Goal: Task Accomplishment & Management: Manage account settings

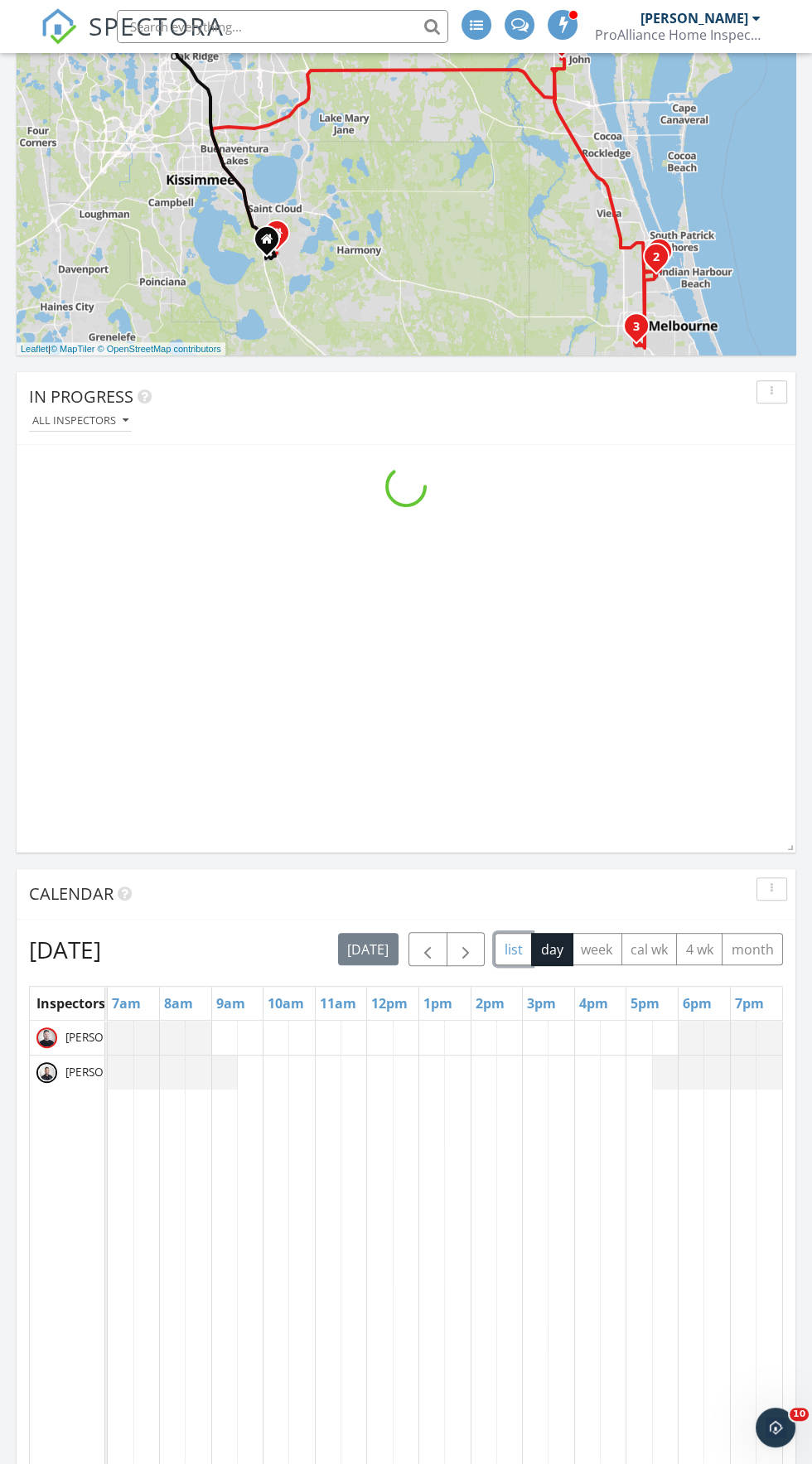
click at [512, 949] on button "list" at bounding box center [513, 949] width 38 height 32
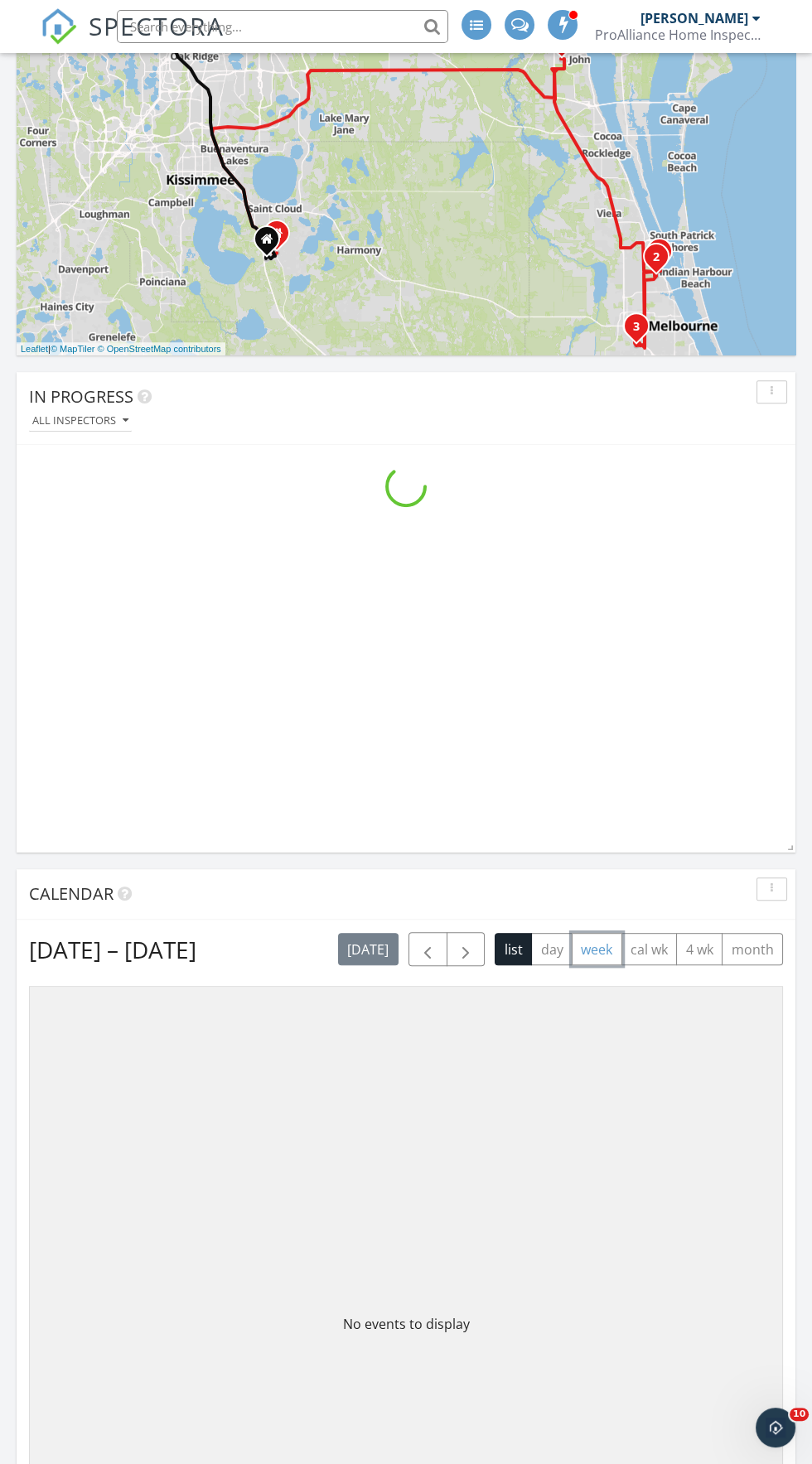
click at [574, 948] on button "week" at bounding box center [596, 949] width 51 height 32
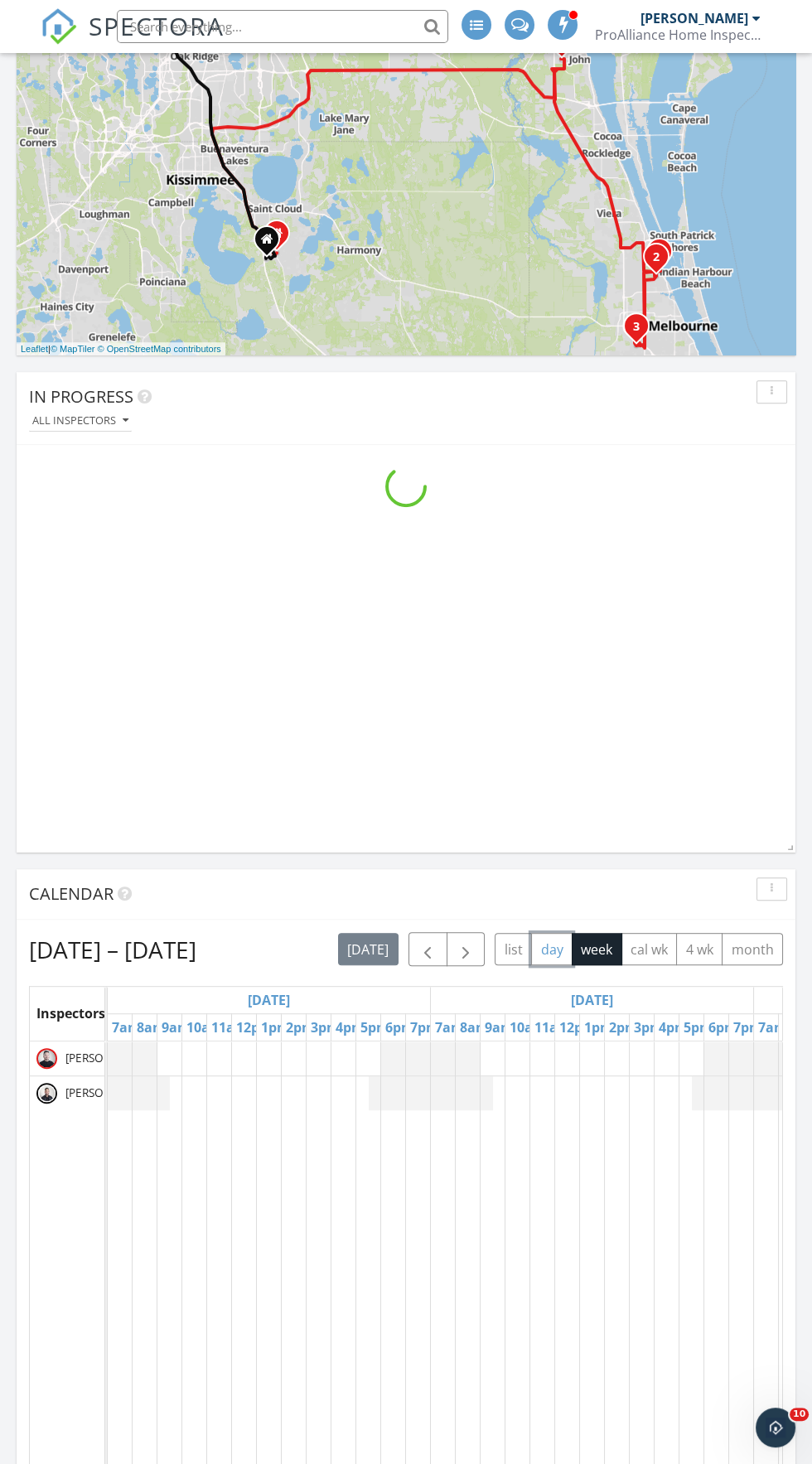
click at [553, 948] on button "day" at bounding box center [552, 949] width 41 height 32
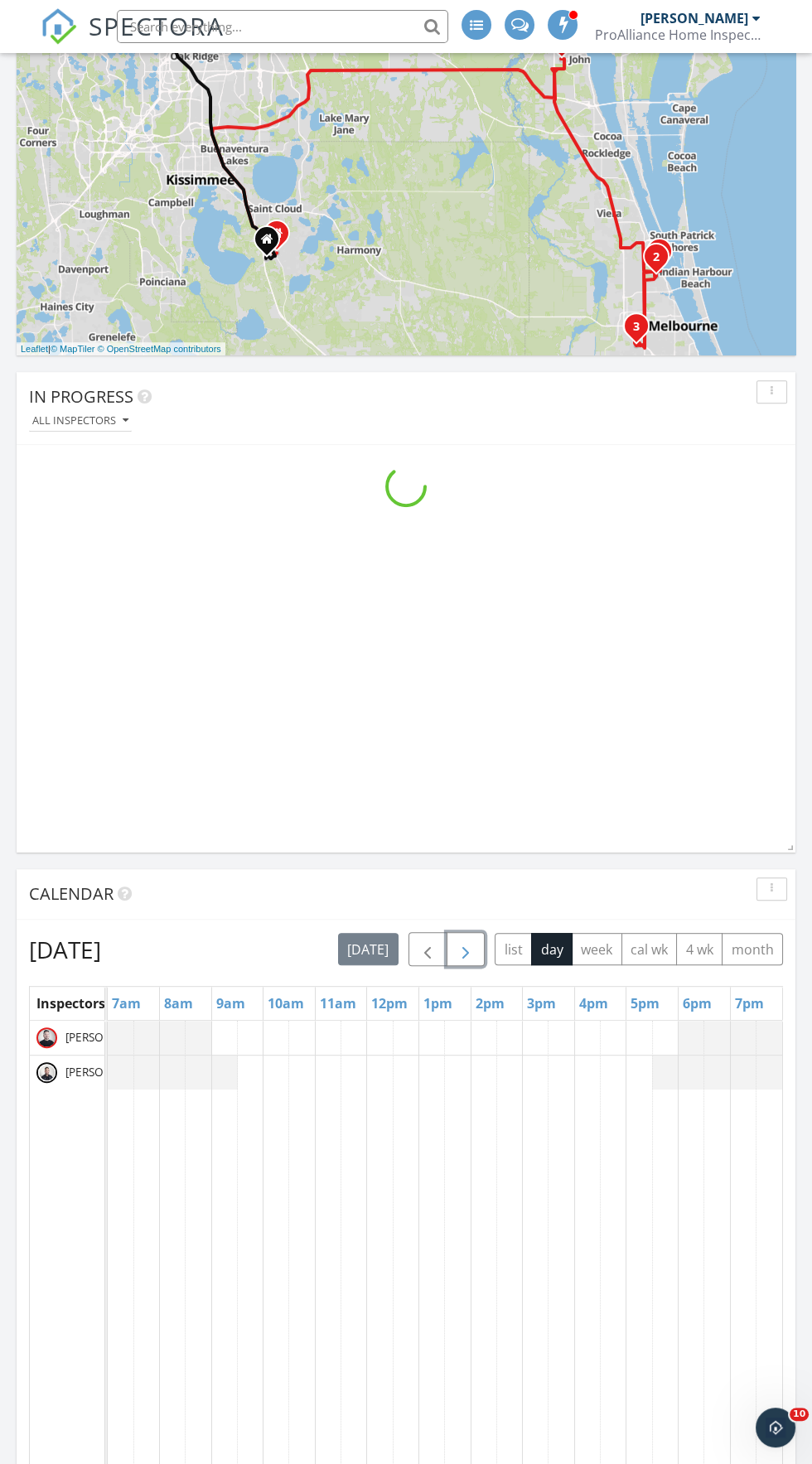
click at [467, 948] on span "button" at bounding box center [465, 949] width 20 height 20
click at [386, 963] on button "today" at bounding box center [368, 949] width 61 height 32
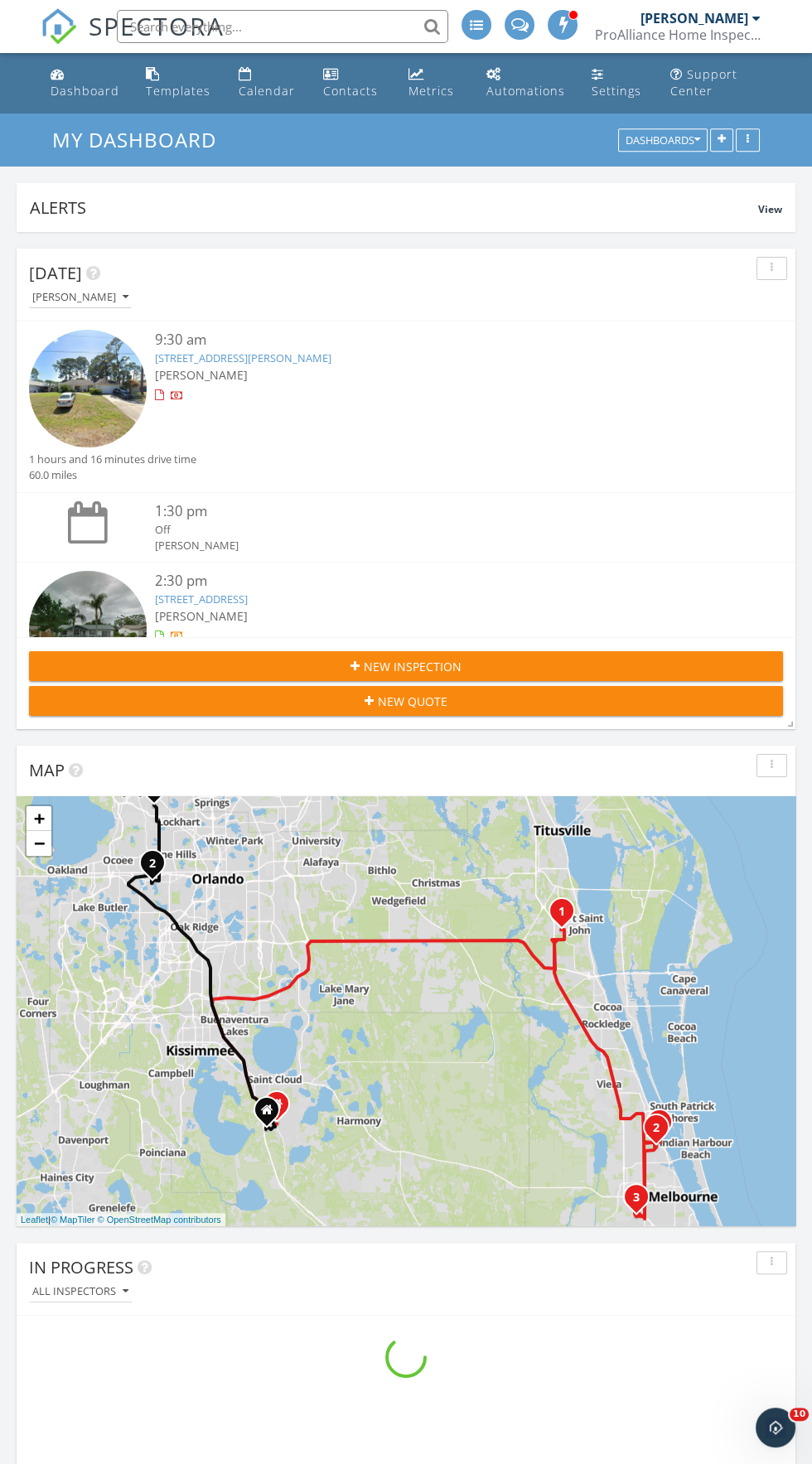
click at [246, 354] on link "5215 Holden Rd, Cocoa, FL 32927" at bounding box center [242, 358] width 176 height 15
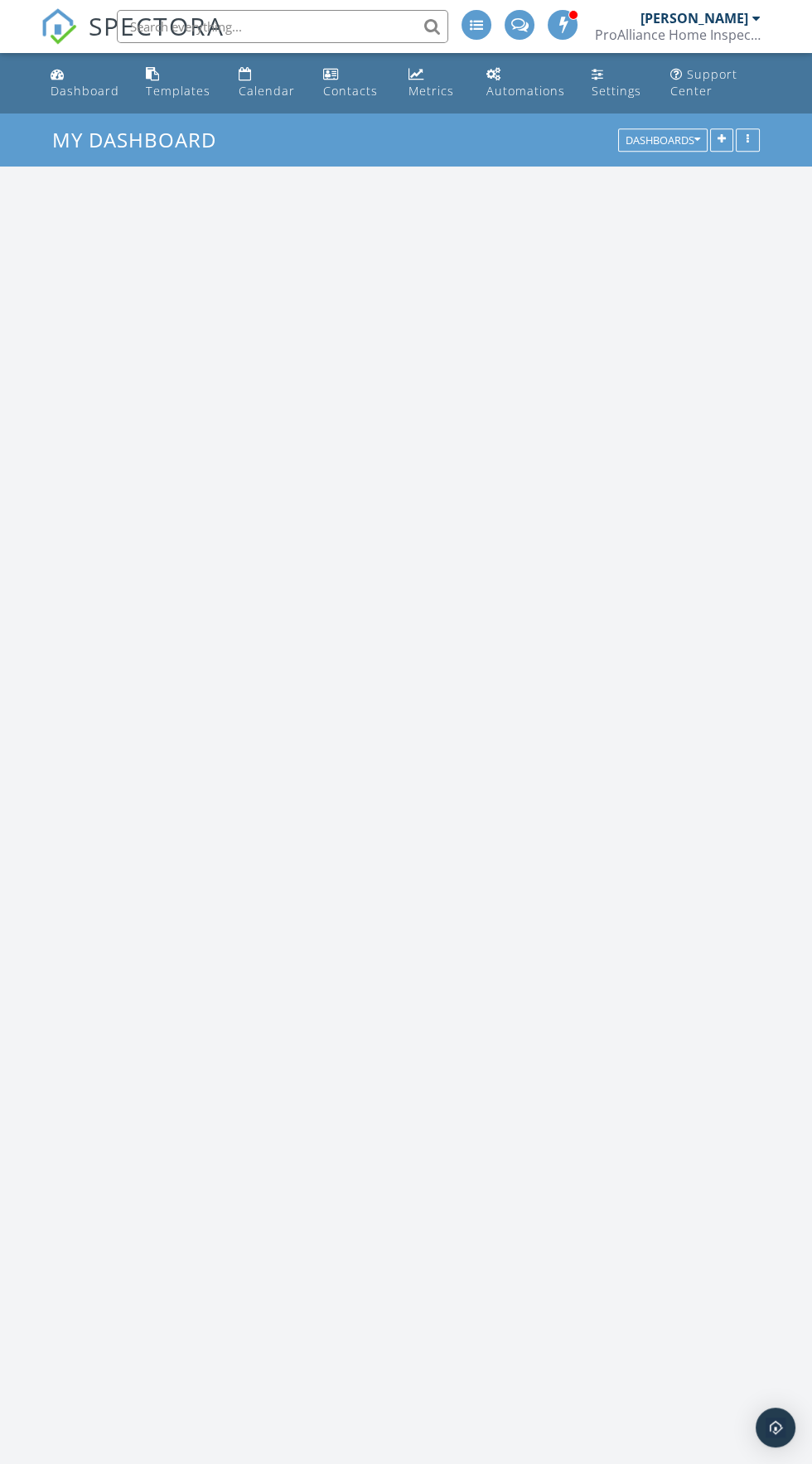
scroll to position [2833, 812]
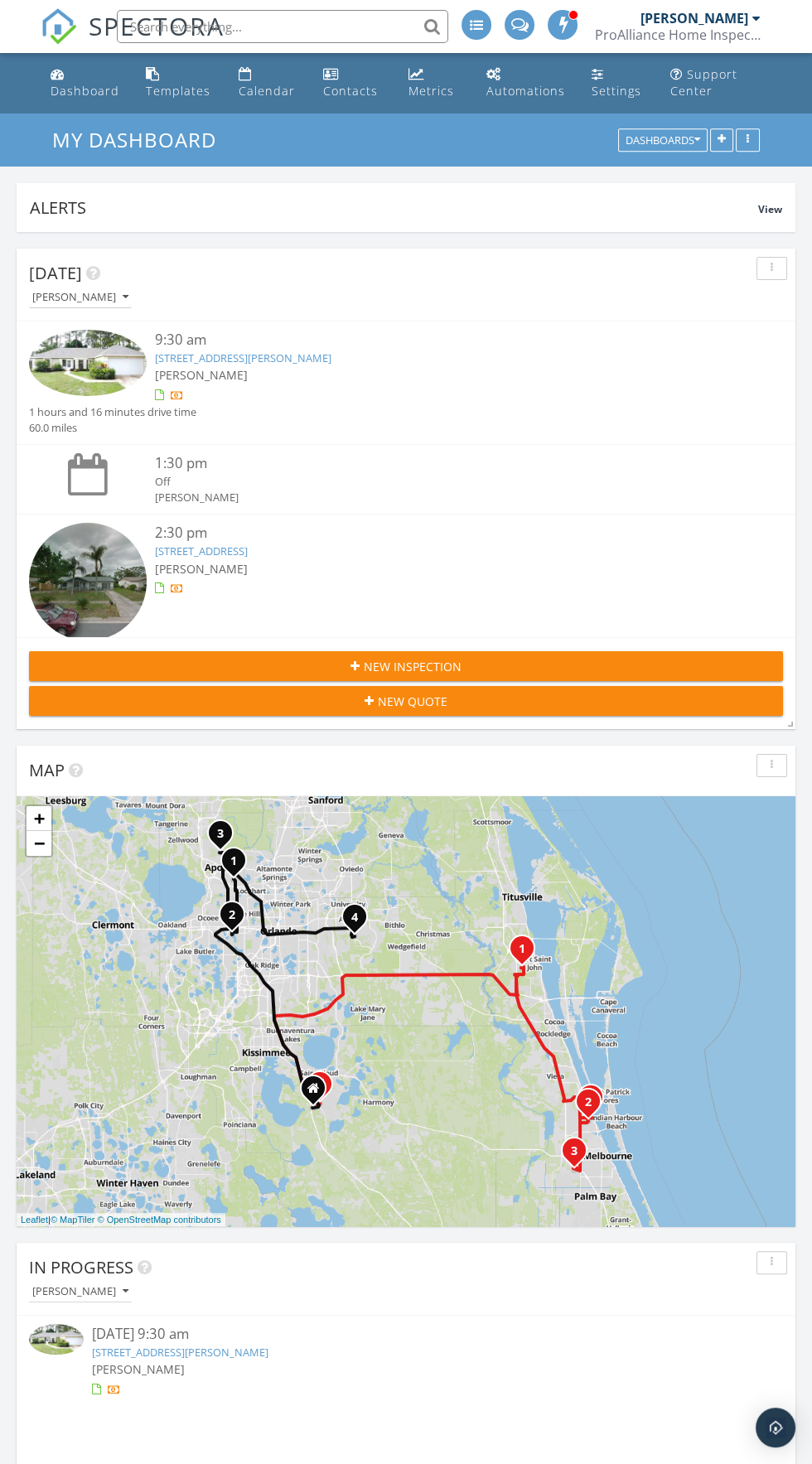
click at [242, 358] on link "[STREET_ADDRESS][PERSON_NAME]" at bounding box center [242, 358] width 176 height 15
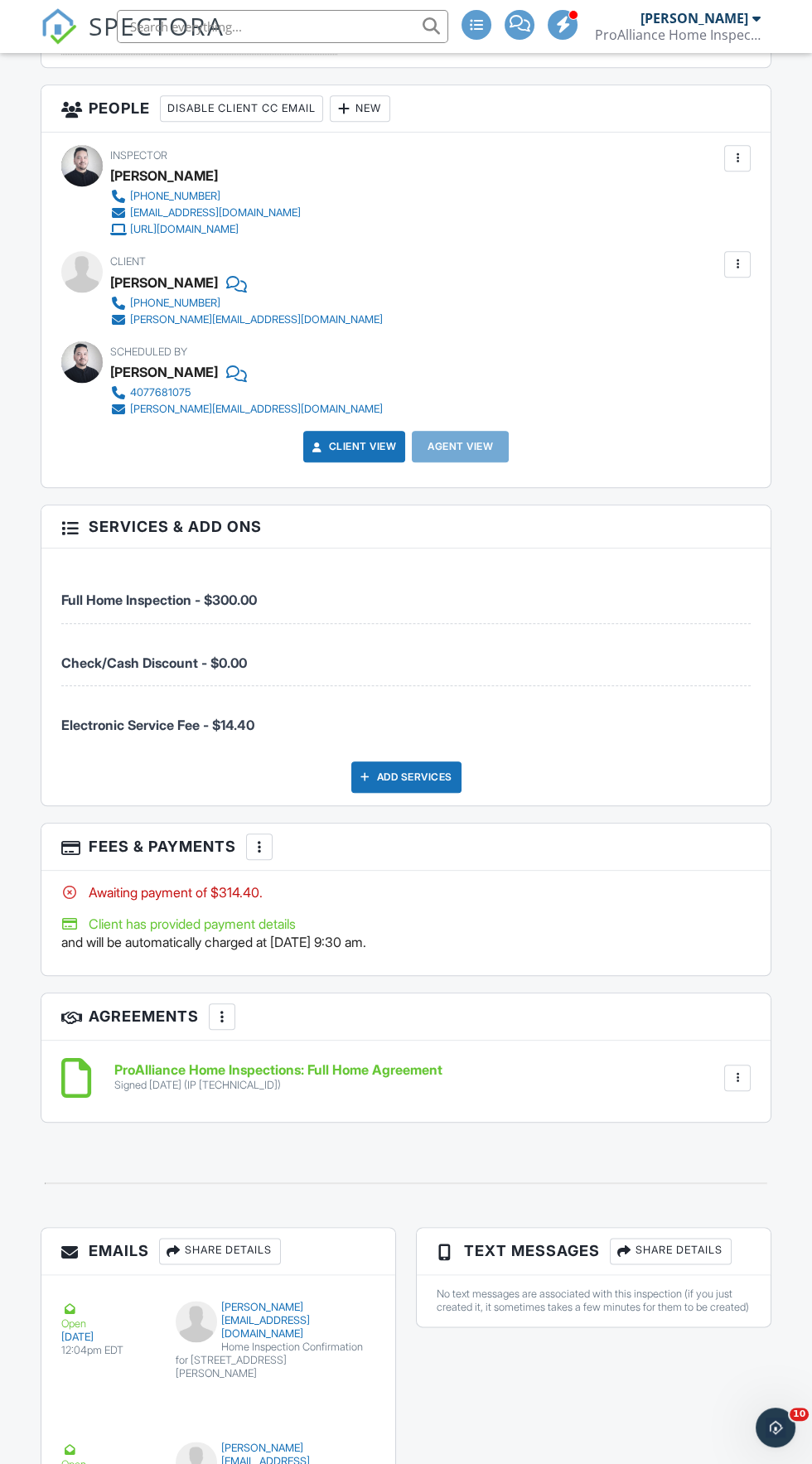
click at [265, 838] on div at bounding box center [259, 846] width 17 height 17
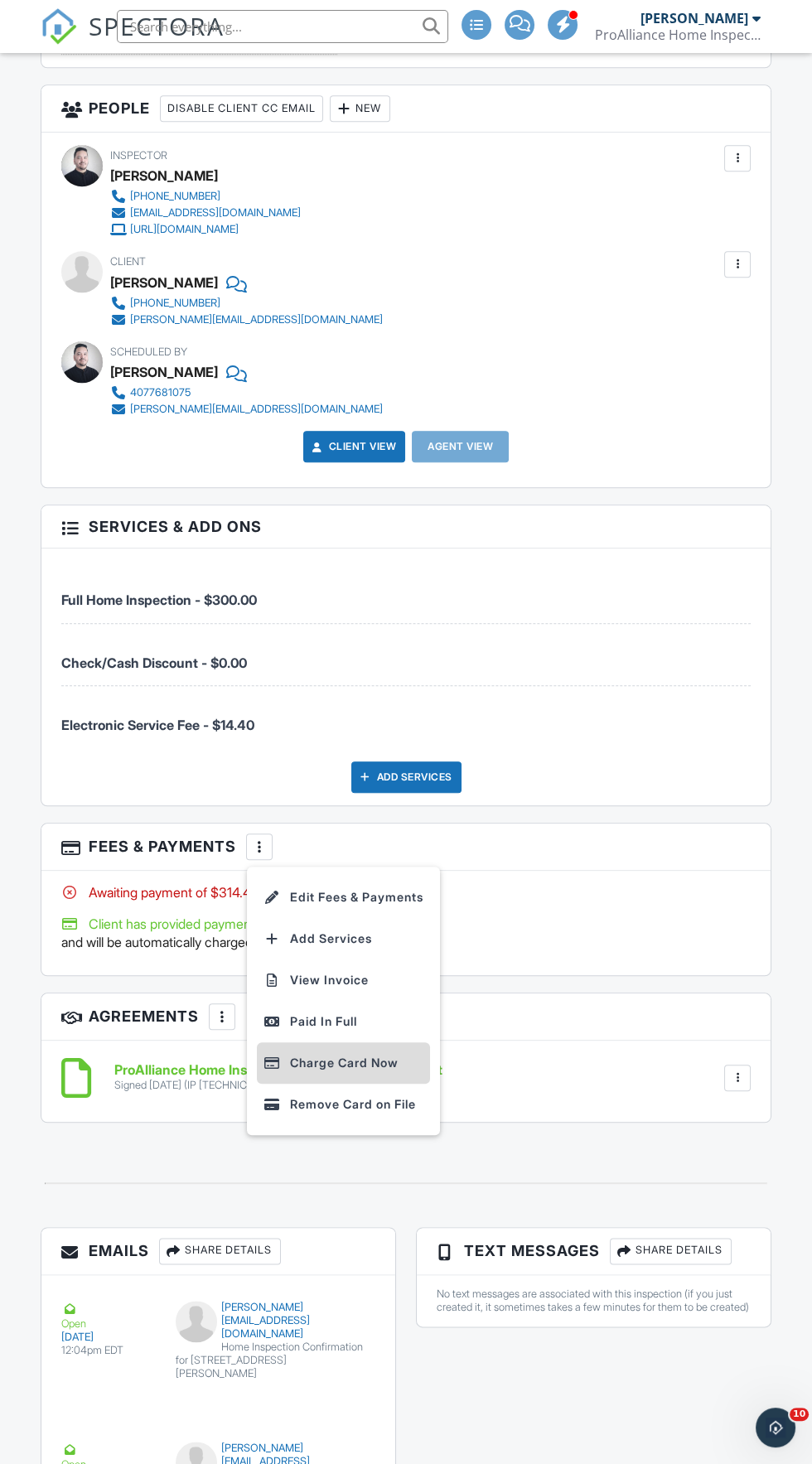
click at [399, 1062] on li "Charge Card Now" at bounding box center [343, 1062] width 173 height 41
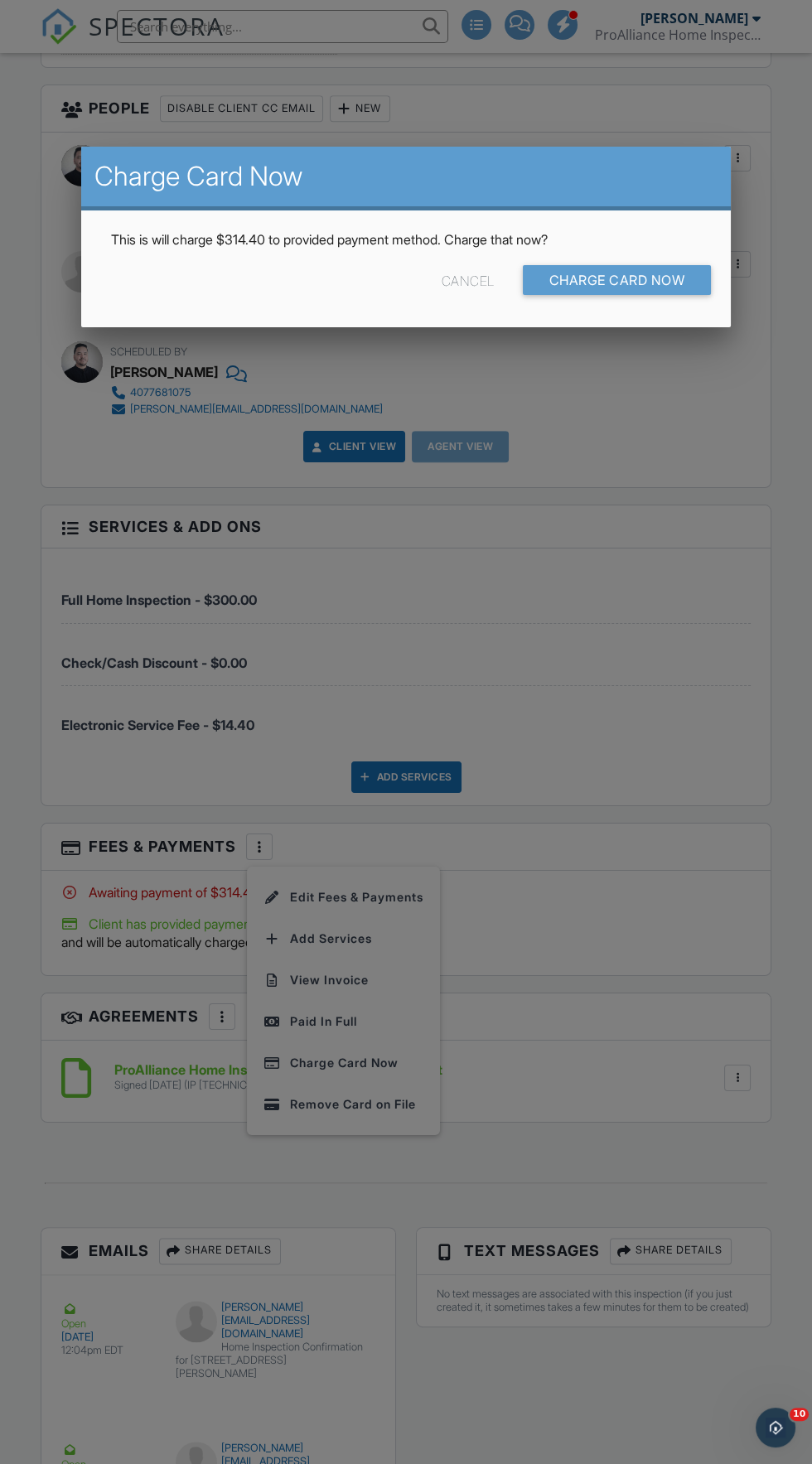
click at [656, 249] on div "This is will charge $314.40 to provided payment method. Charge that now?" at bounding box center [406, 240] width 610 height 18
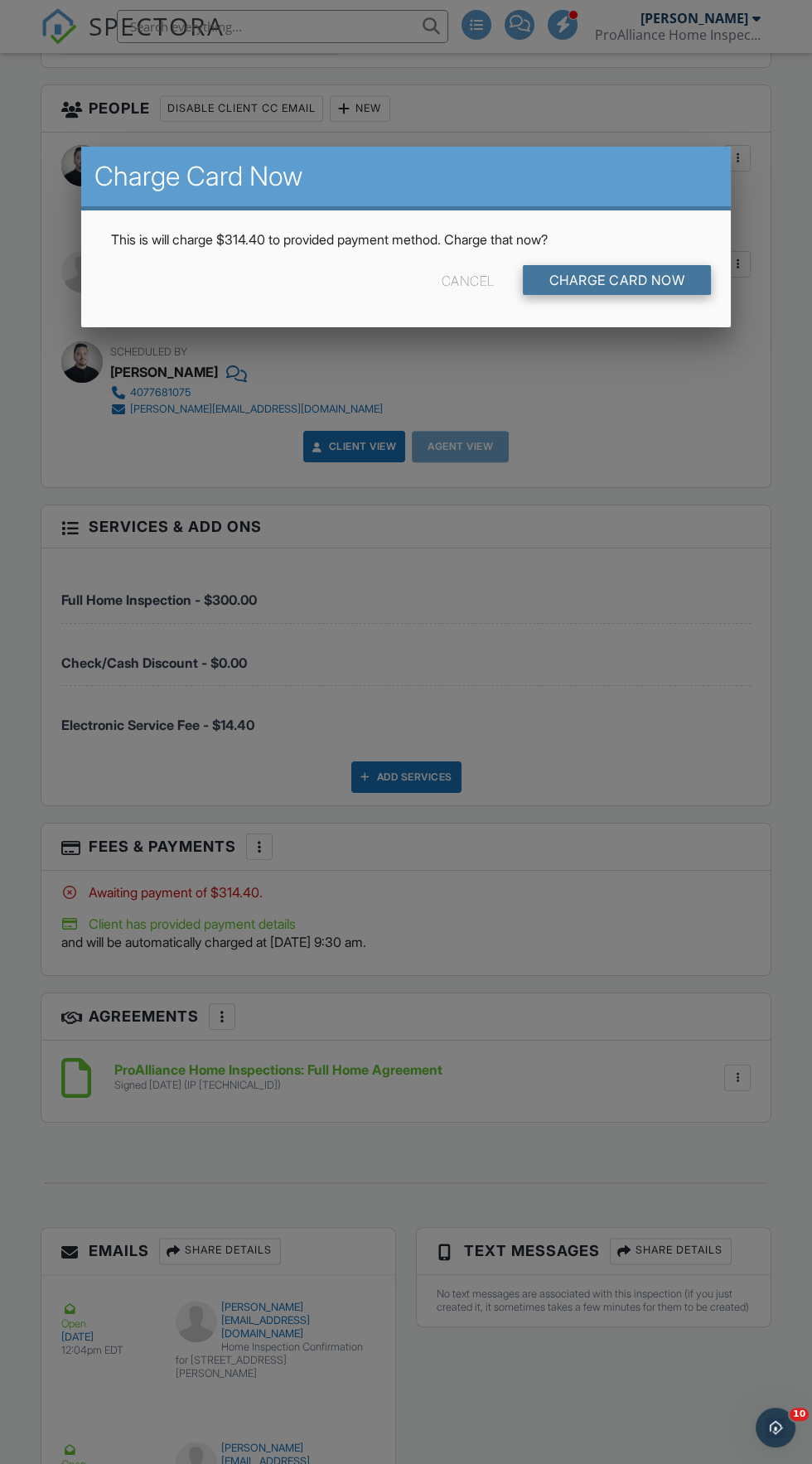
click at [667, 295] on input "Charge Card Now" at bounding box center [616, 279] width 189 height 30
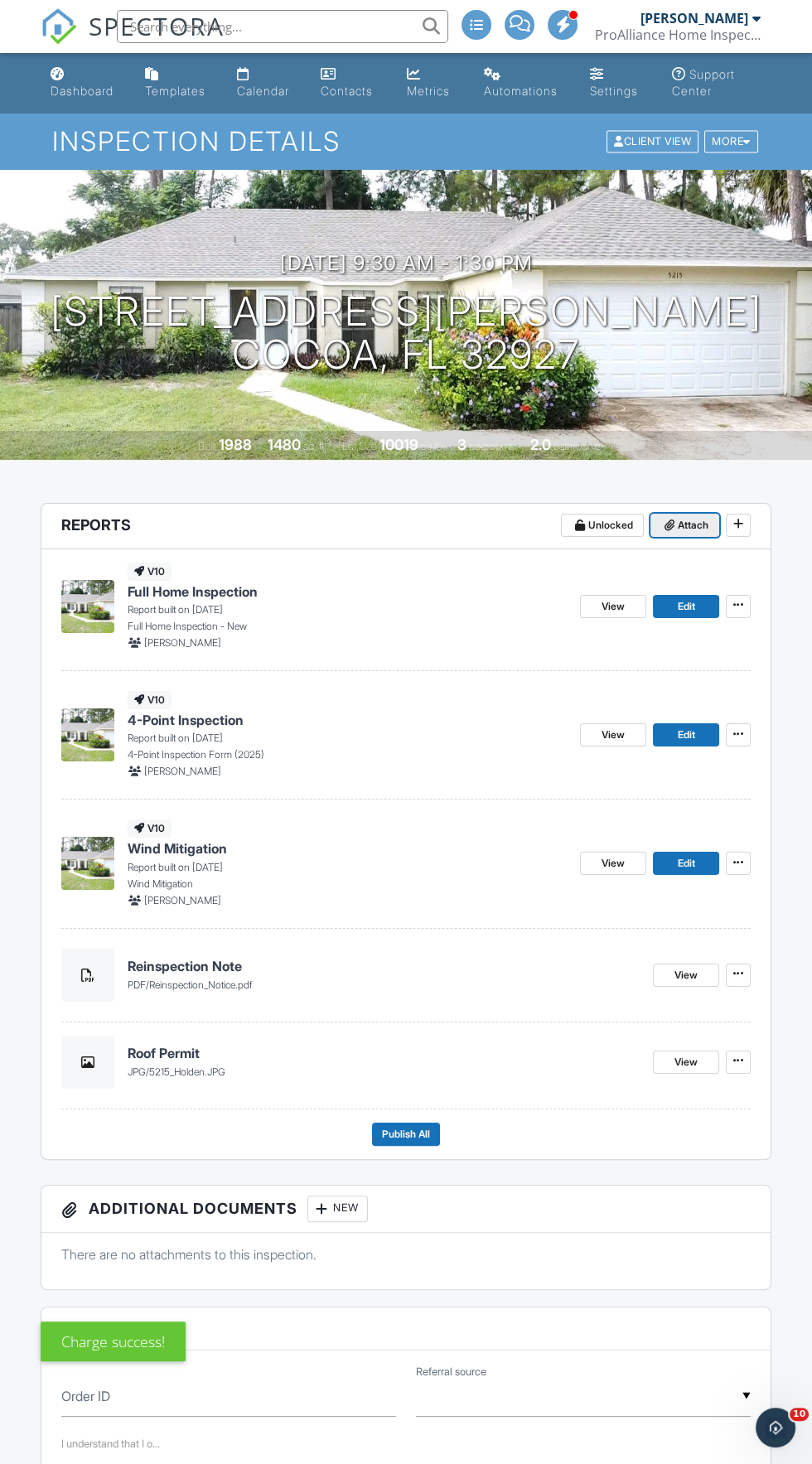
click at [691, 526] on span "Attach" at bounding box center [693, 525] width 30 height 17
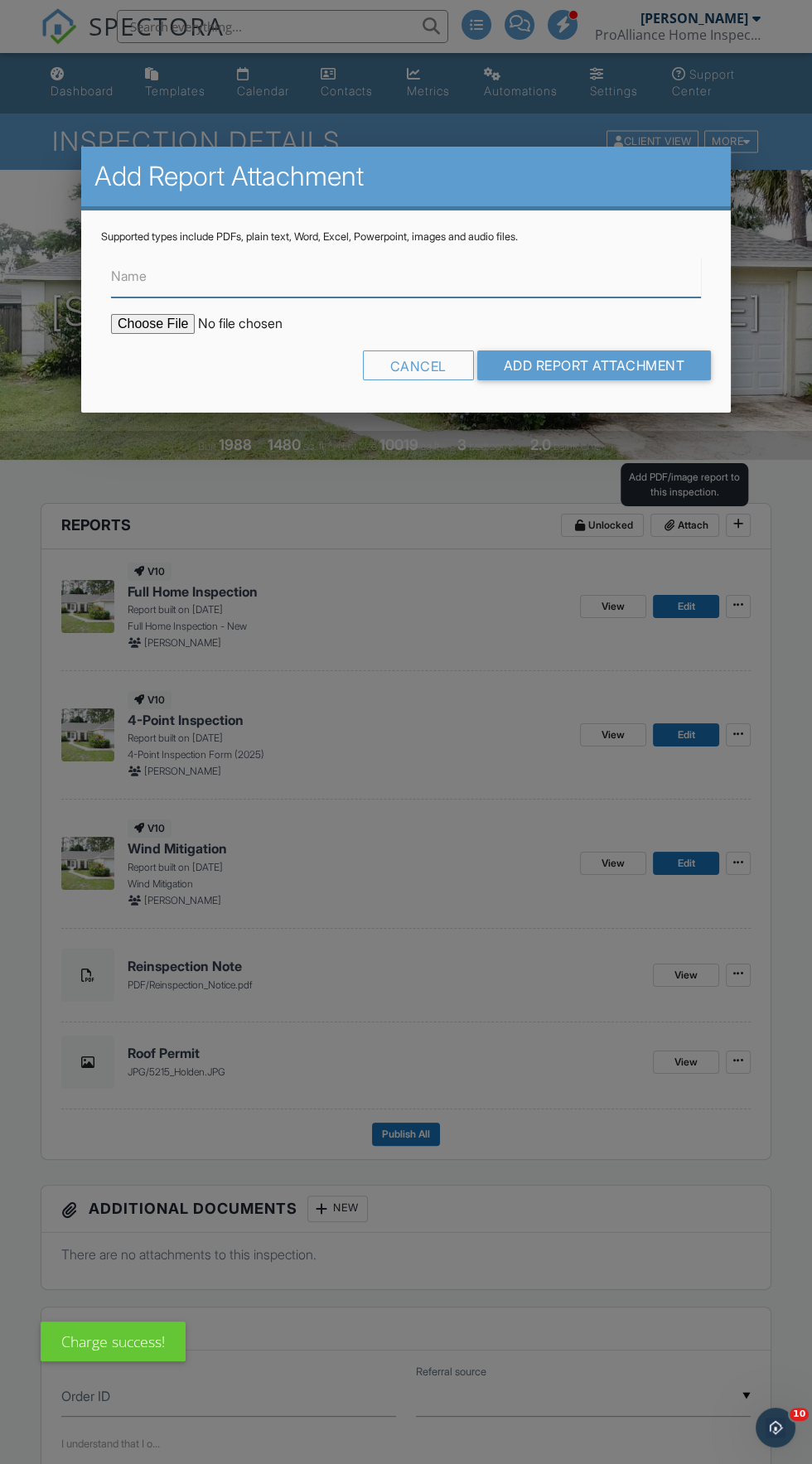
click at [507, 278] on input "Name" at bounding box center [406, 276] width 590 height 40
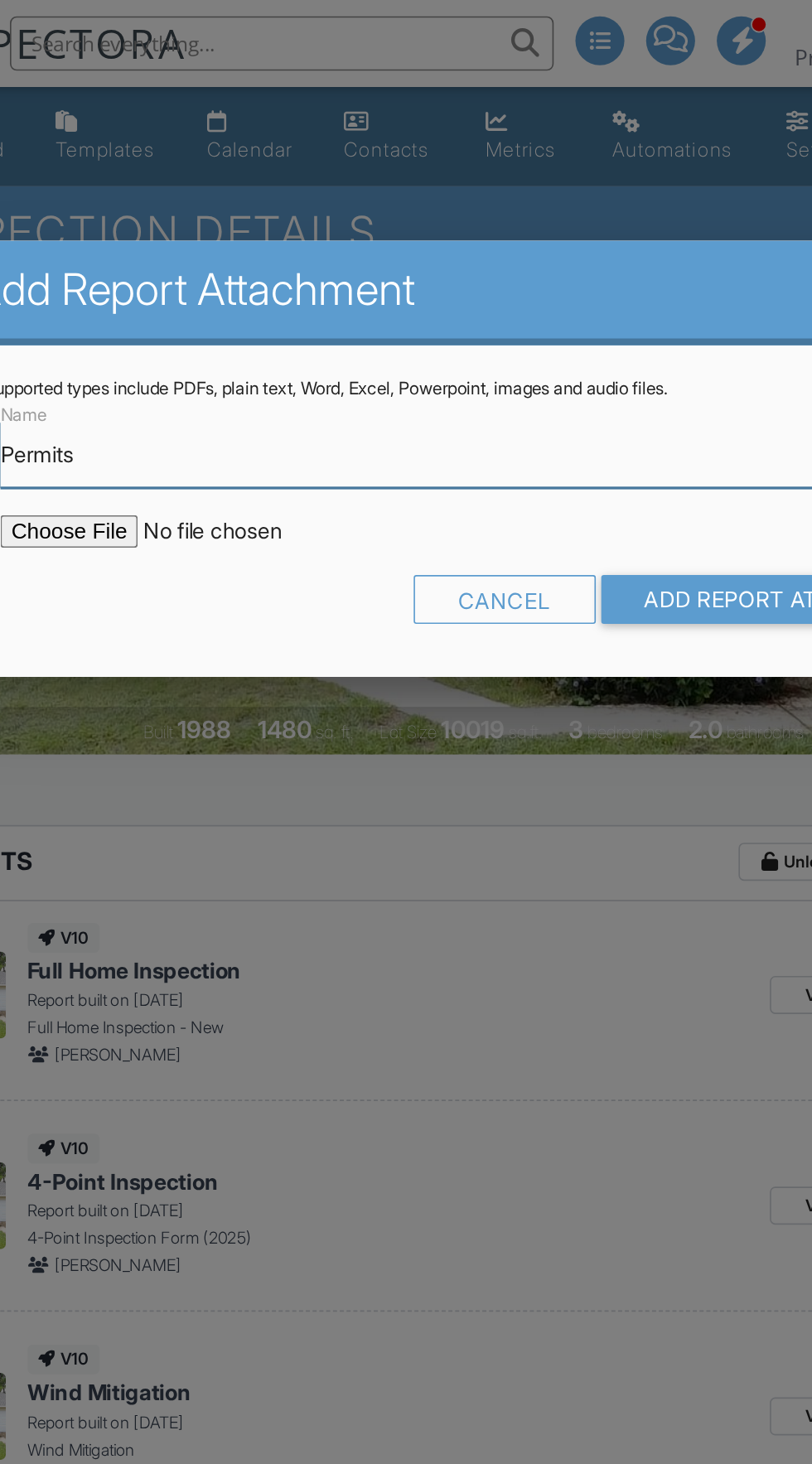
type input "Permits"
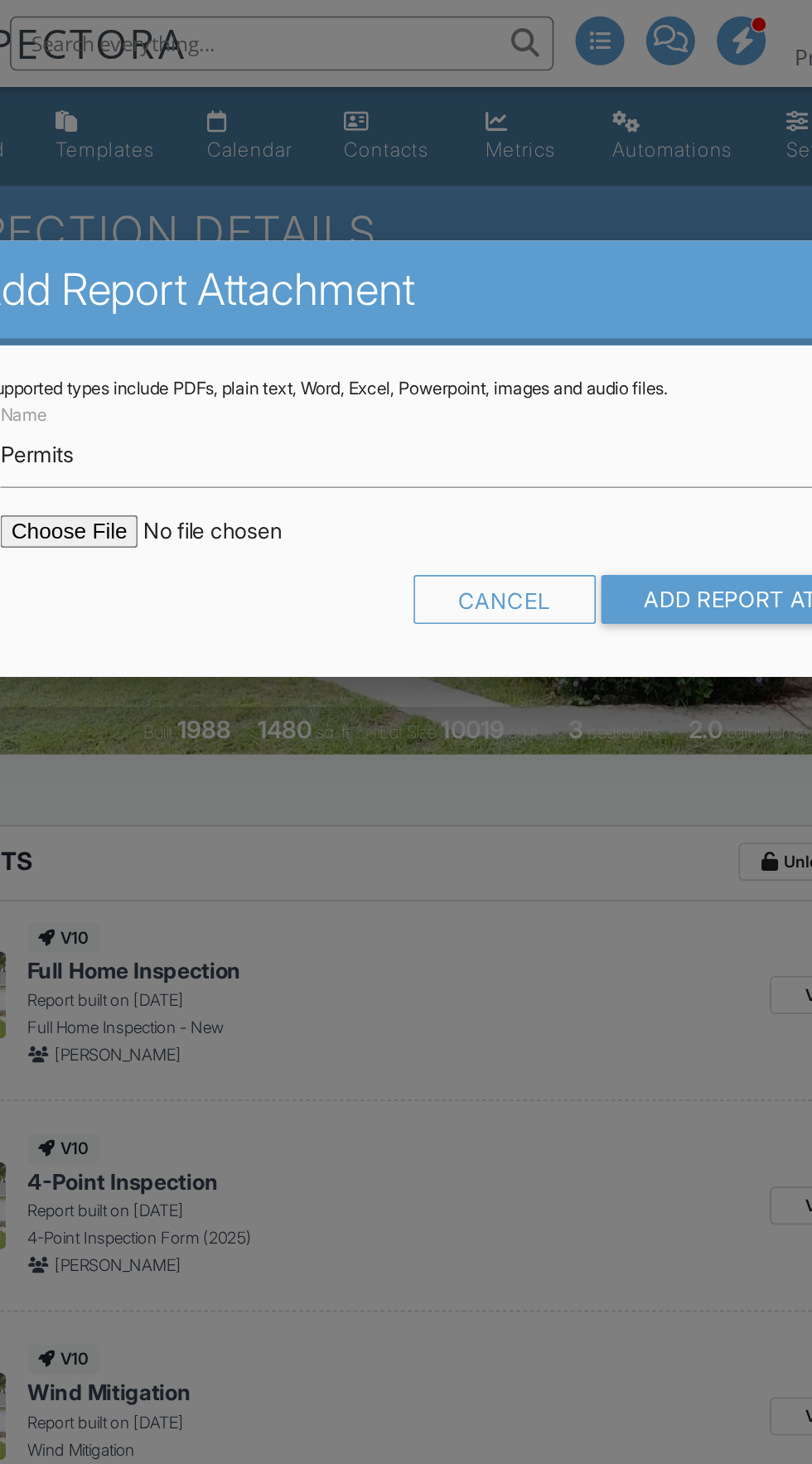
click at [148, 326] on input "file" at bounding box center [251, 324] width 282 height 20
type input "C:\fakepath\BuildFax Report - [STREET_ADDRESS][PERSON_NAME]PDF"
click at [568, 355] on input "Add Report Attachment" at bounding box center [595, 365] width 234 height 30
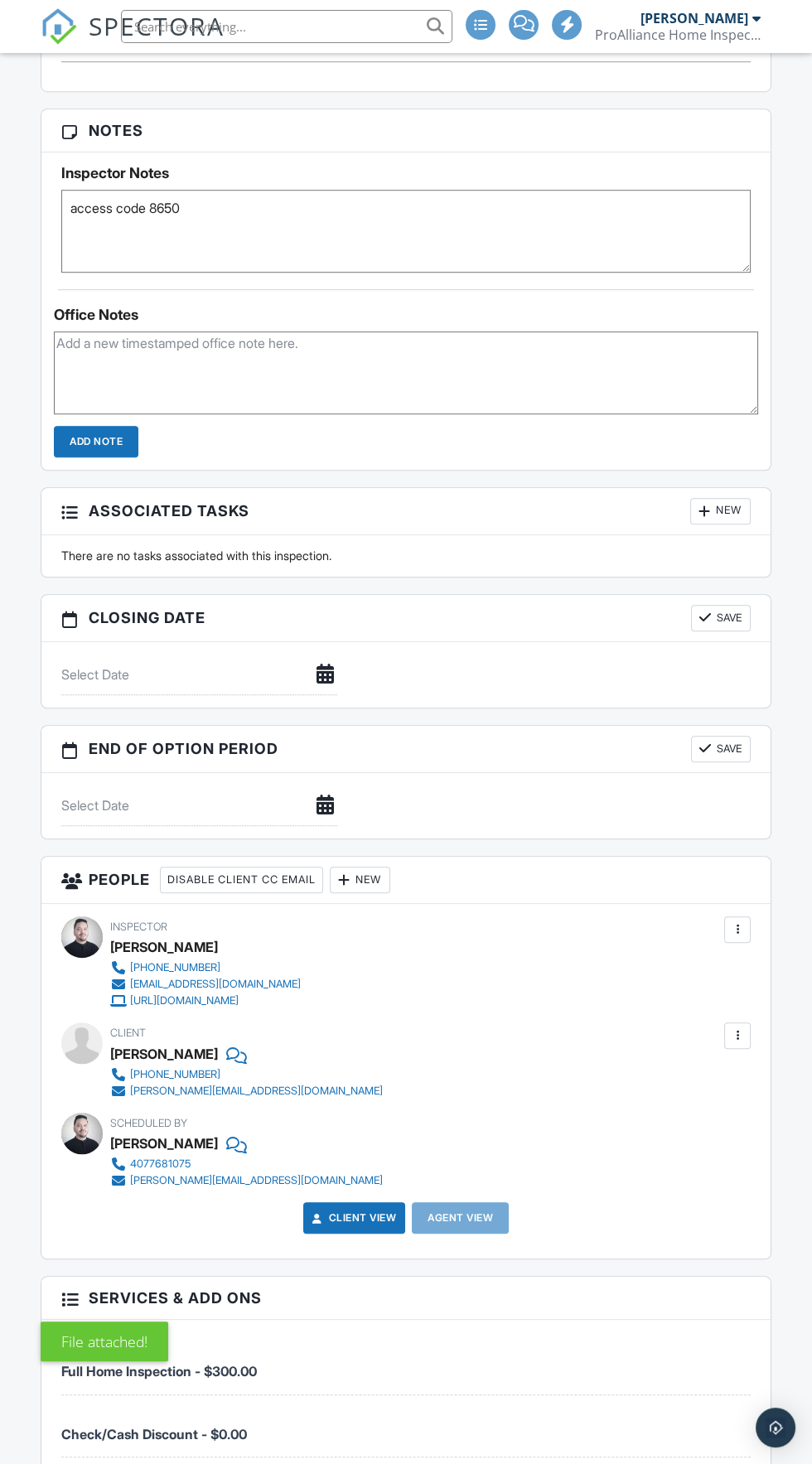
scroll to position [1575, 0]
click at [382, 872] on div "New" at bounding box center [360, 879] width 61 height 27
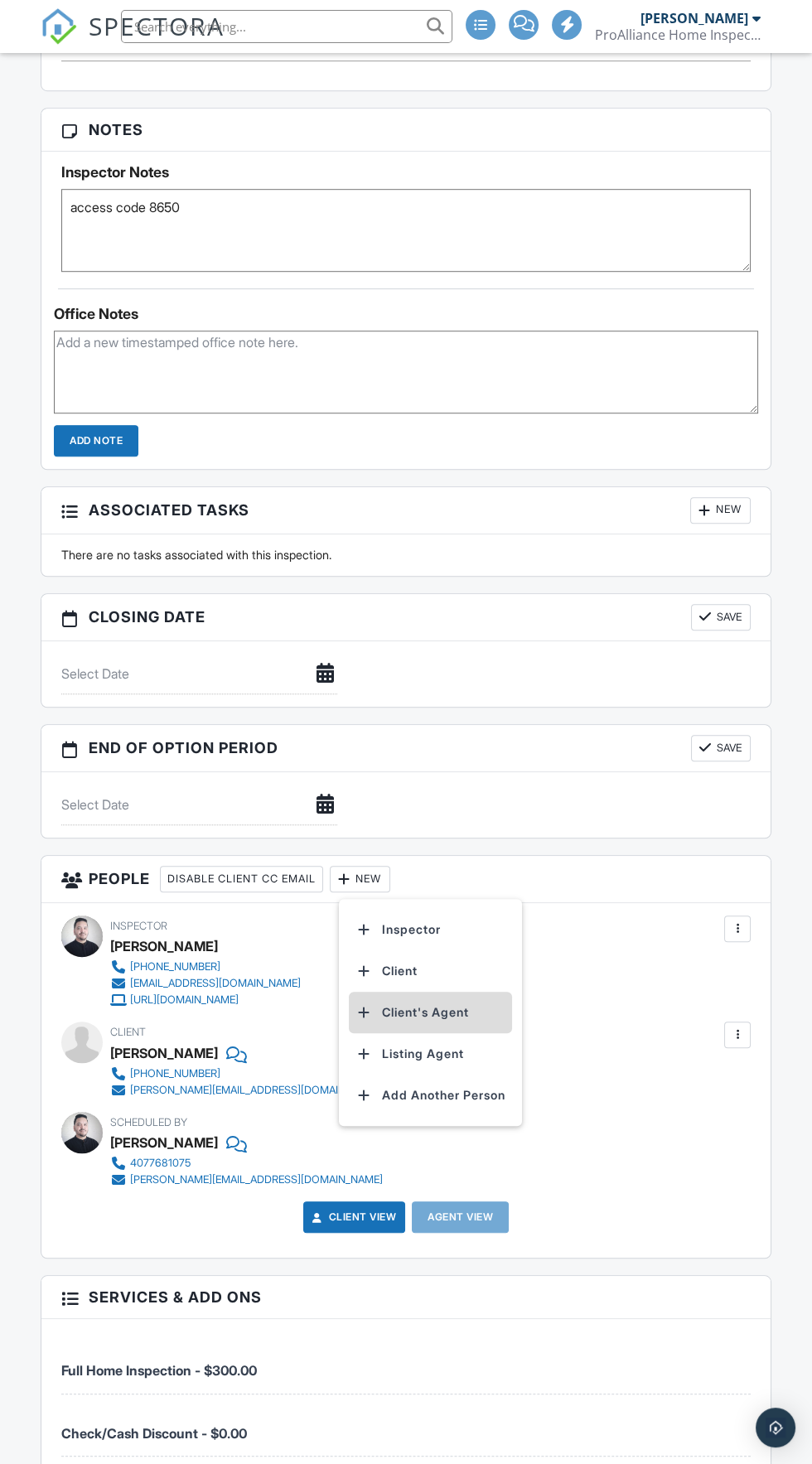
click at [471, 1005] on li "Client's Agent" at bounding box center [430, 1012] width 163 height 41
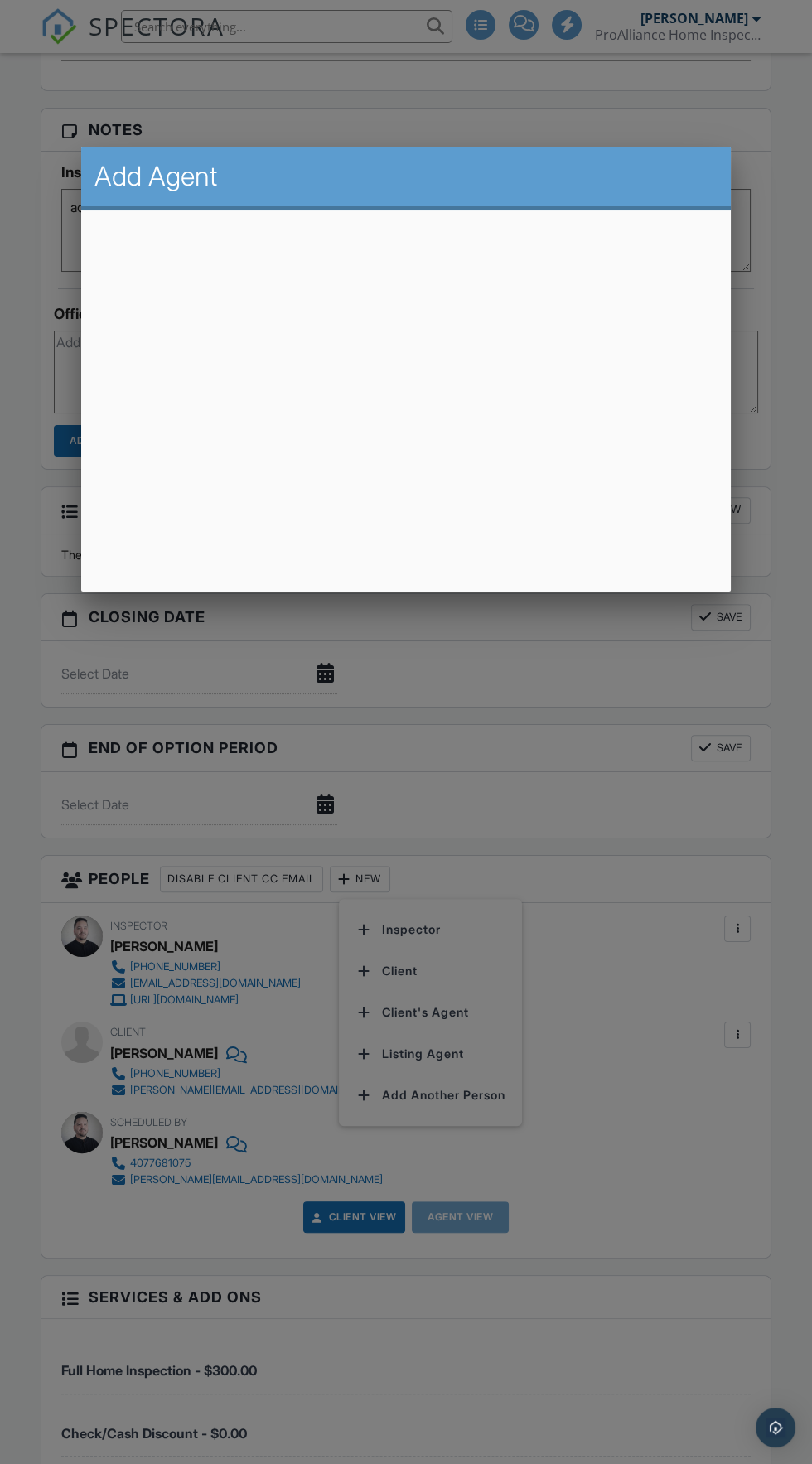
click at [578, 714] on div at bounding box center [406, 832] width 812 height 1830
